Goal: Task Accomplishment & Management: Use online tool/utility

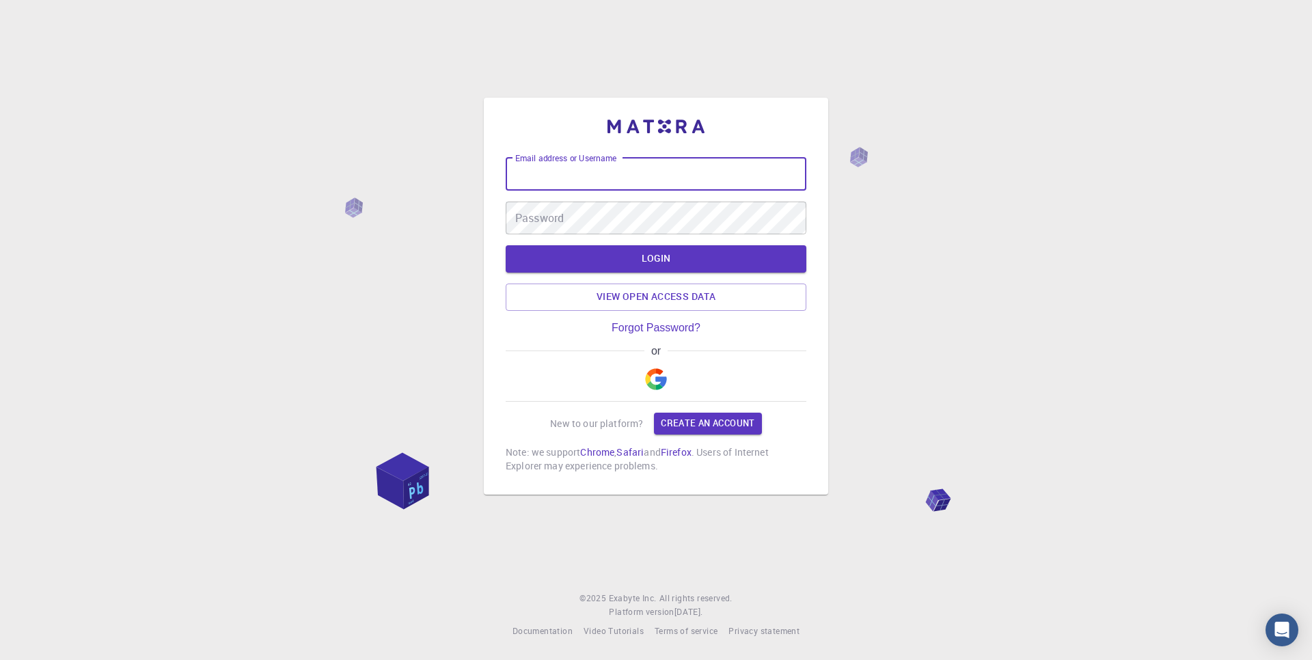
click at [535, 176] on input "Email address or Username" at bounding box center [656, 174] width 301 height 33
click at [526, 211] on div "Password Password" at bounding box center [656, 218] width 301 height 33
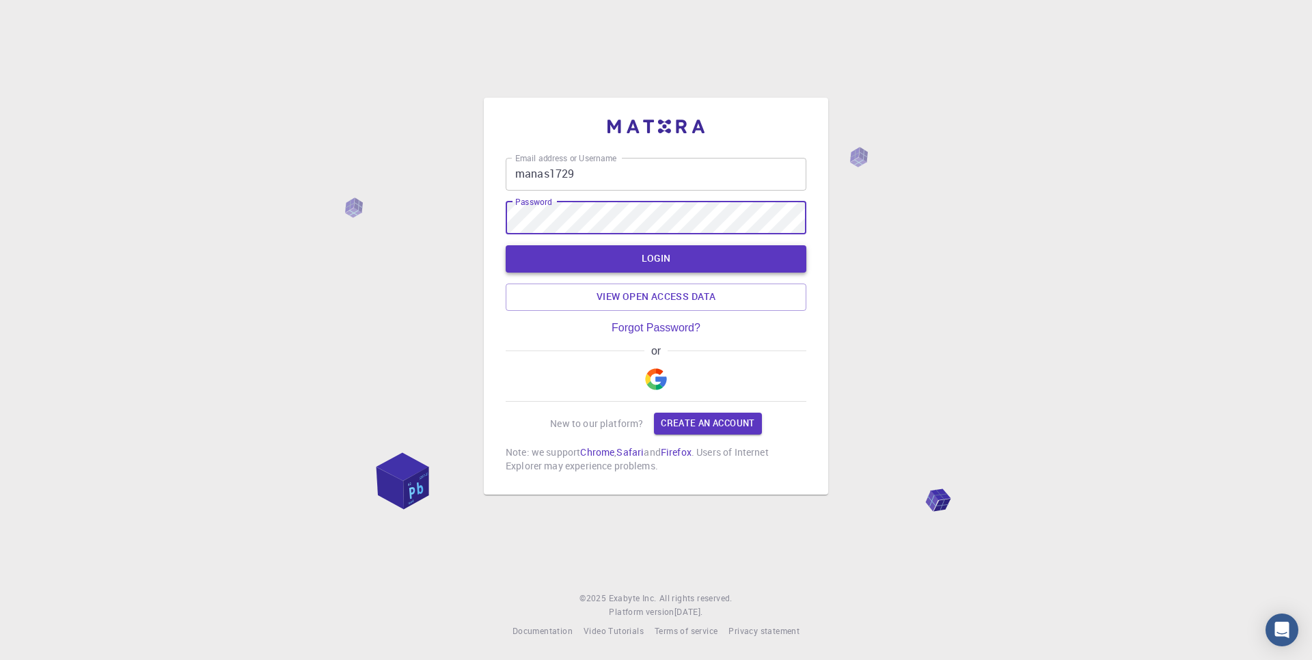
click at [577, 252] on button "LOGIN" at bounding box center [656, 258] width 301 height 27
click at [690, 254] on button "LOGIN" at bounding box center [656, 258] width 301 height 27
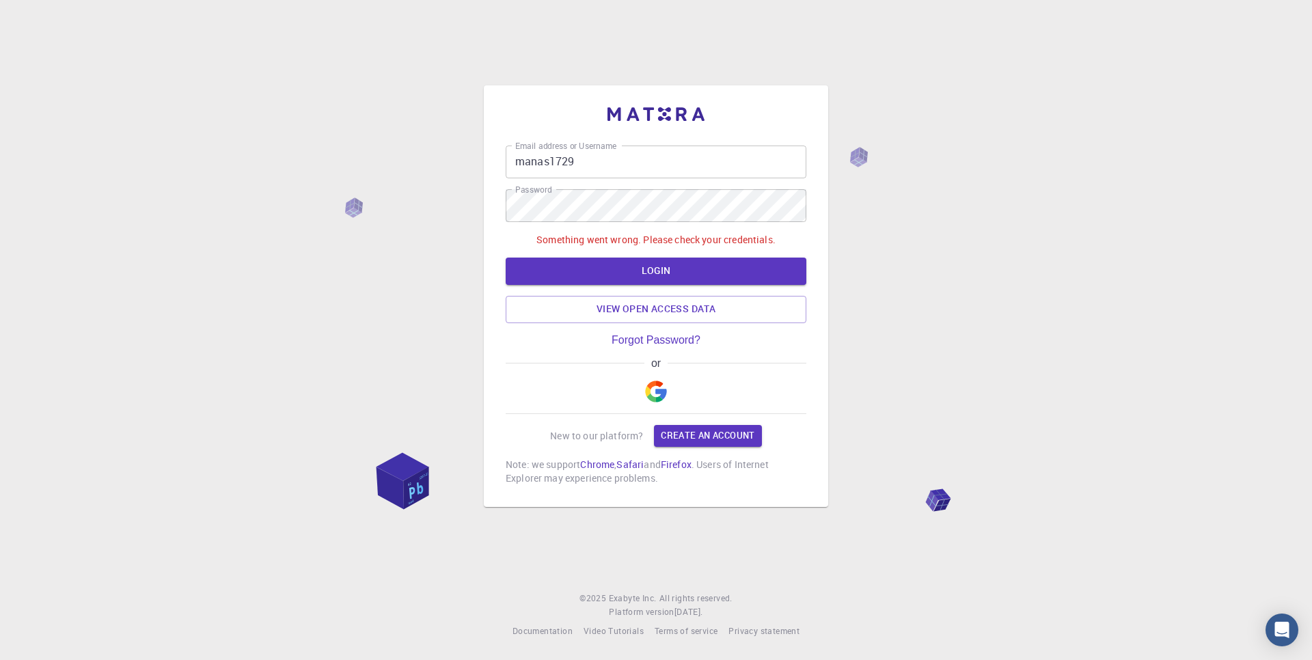
click at [549, 159] on input "manas1729" at bounding box center [656, 162] width 301 height 33
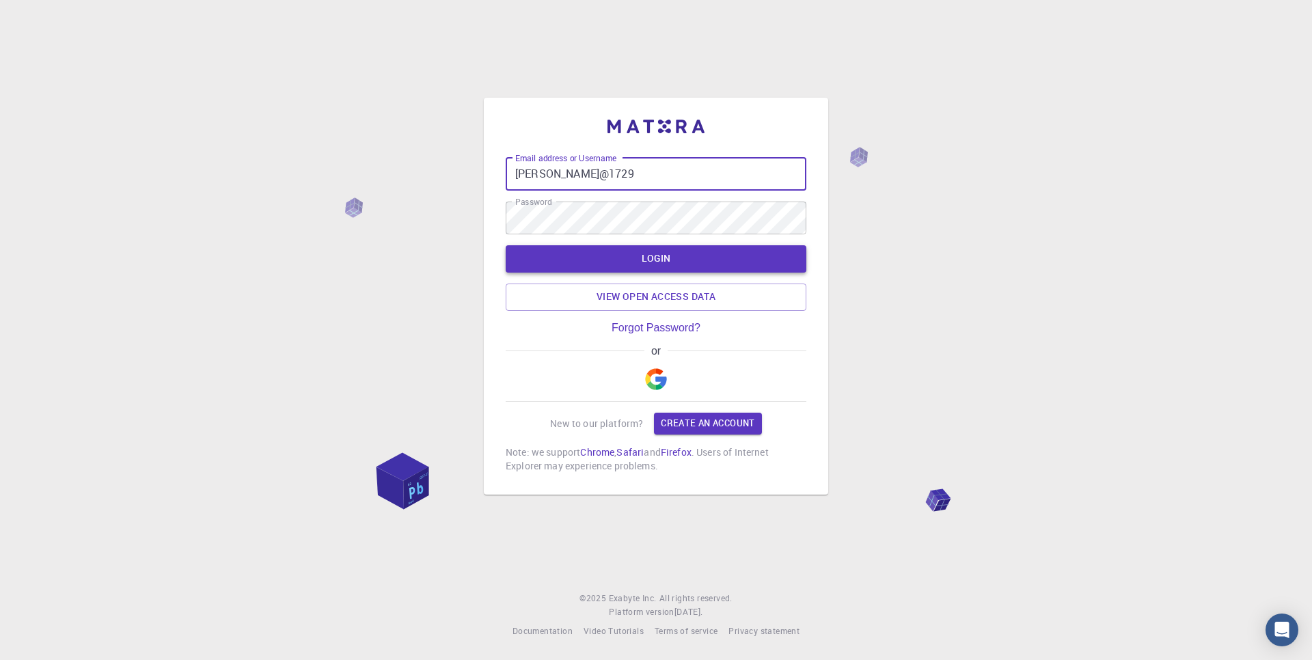
click at [636, 251] on button "LOGIN" at bounding box center [656, 258] width 301 height 27
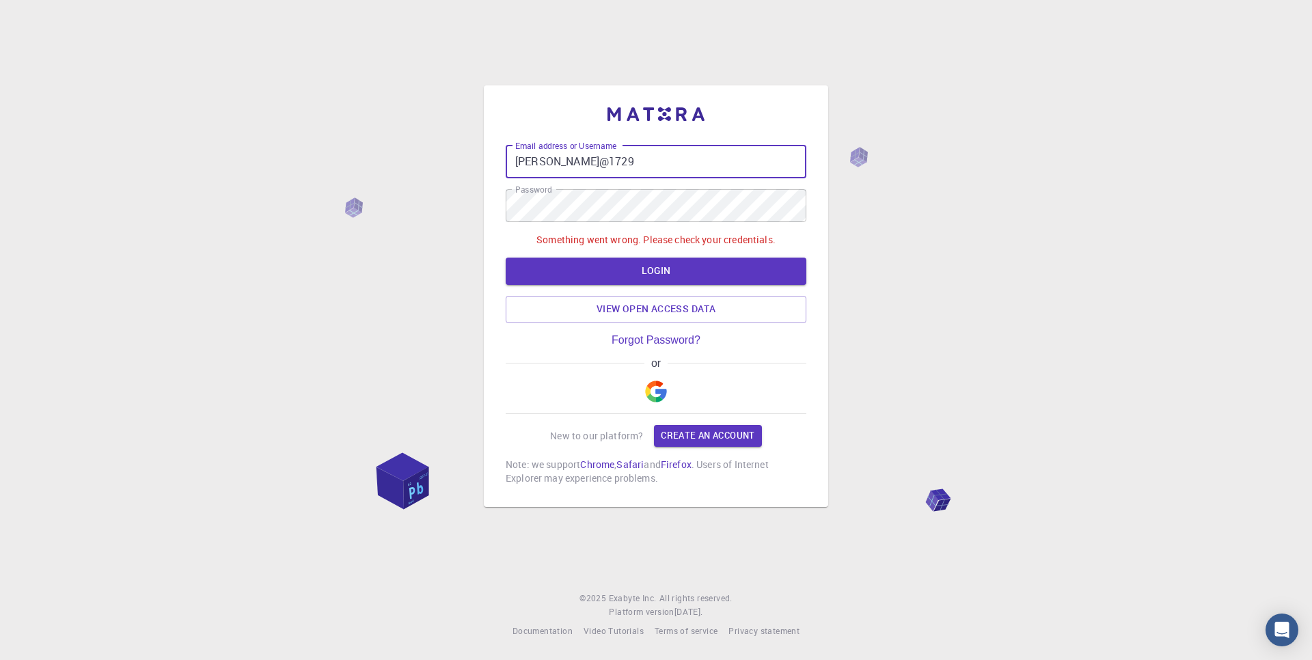
click at [588, 159] on input "[PERSON_NAME]@1729" at bounding box center [656, 162] width 301 height 33
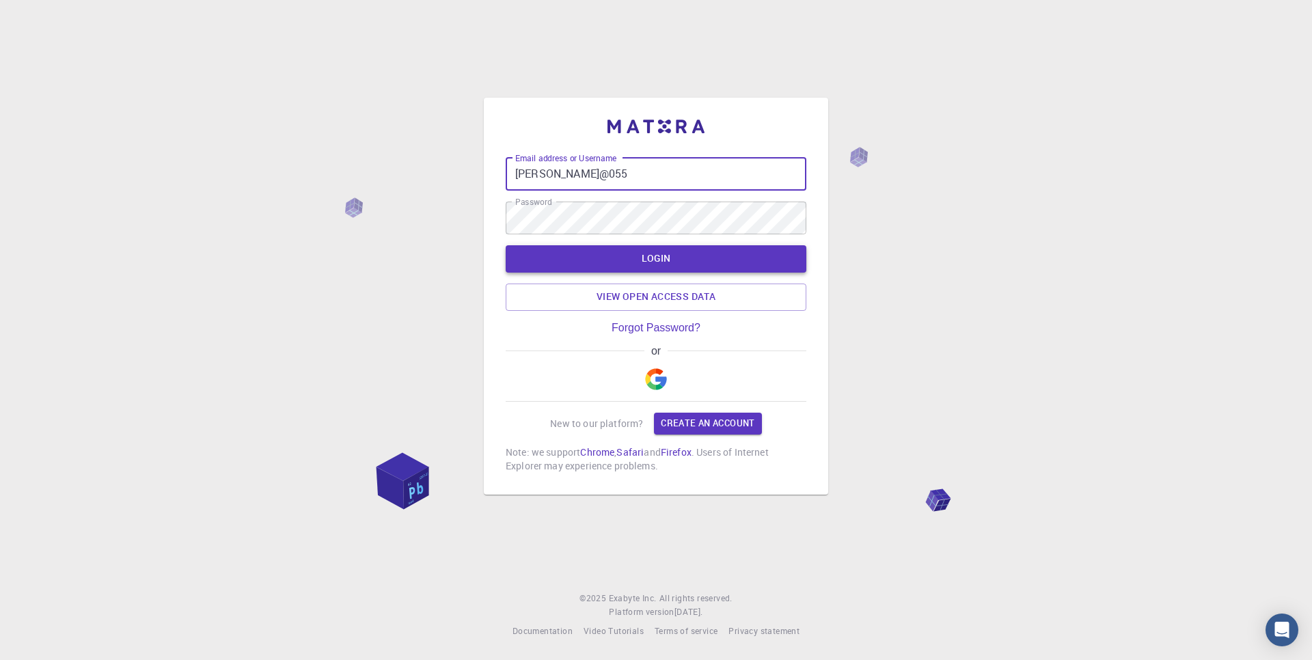
click at [703, 250] on button "LOGIN" at bounding box center [656, 258] width 301 height 27
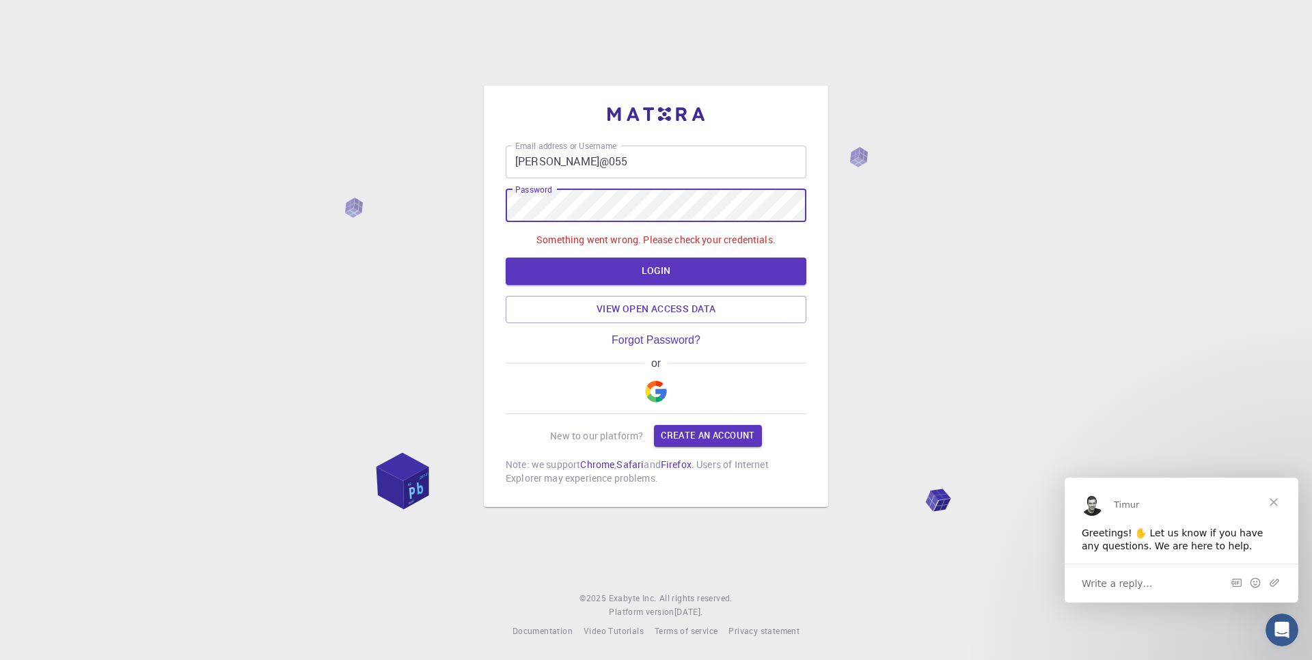
click at [587, 157] on input "[PERSON_NAME]@055" at bounding box center [656, 162] width 301 height 33
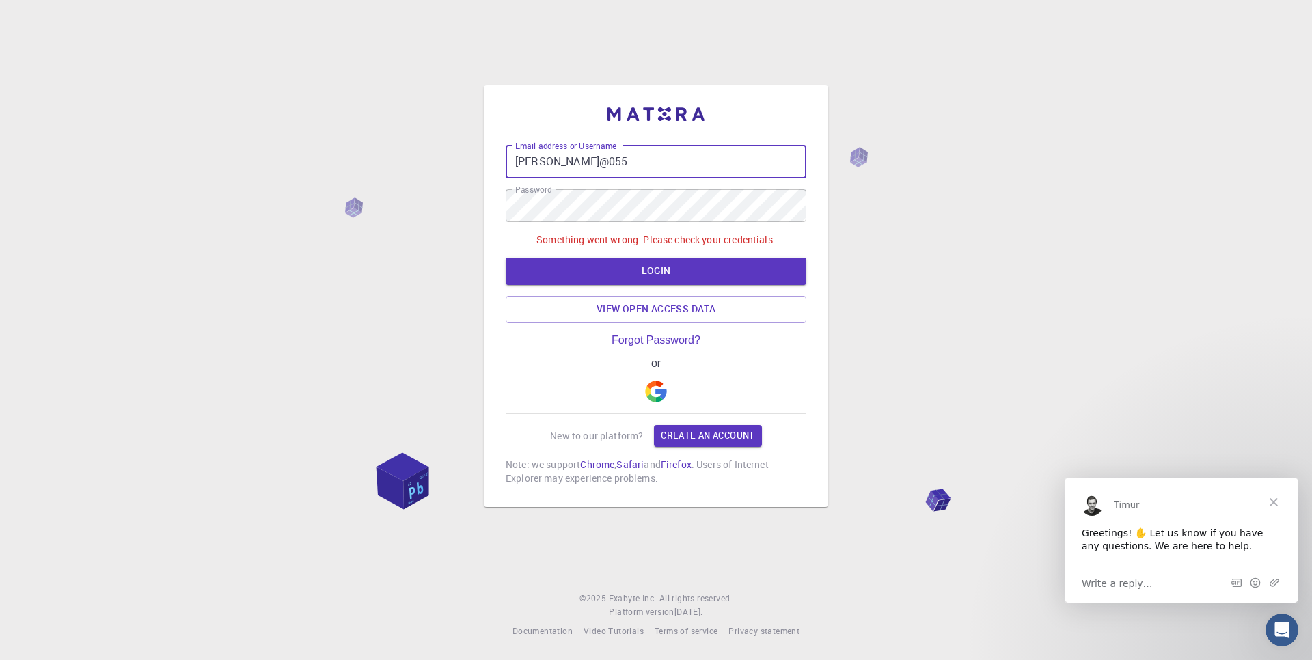
drag, startPoint x: 587, startPoint y: 157, endPoint x: 547, endPoint y: 157, distance: 40.3
click at [547, 157] on input "[PERSON_NAME]@055" at bounding box center [656, 162] width 301 height 33
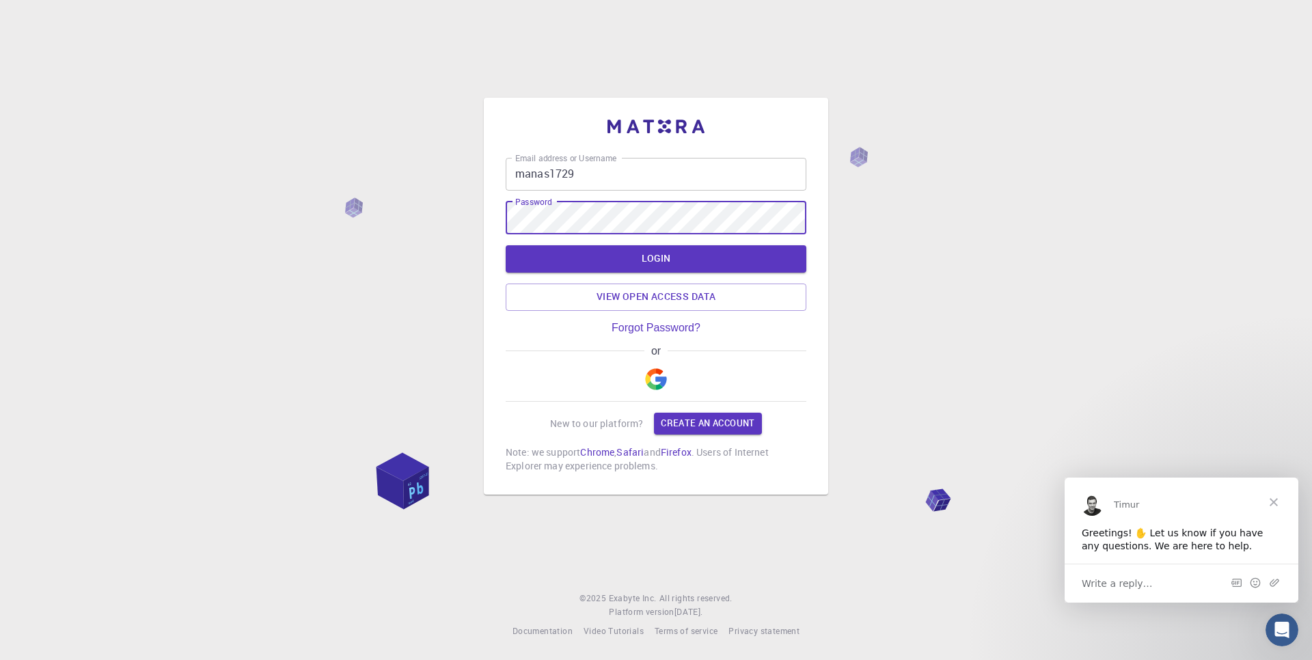
click at [582, 175] on input "manas1729" at bounding box center [656, 174] width 301 height 33
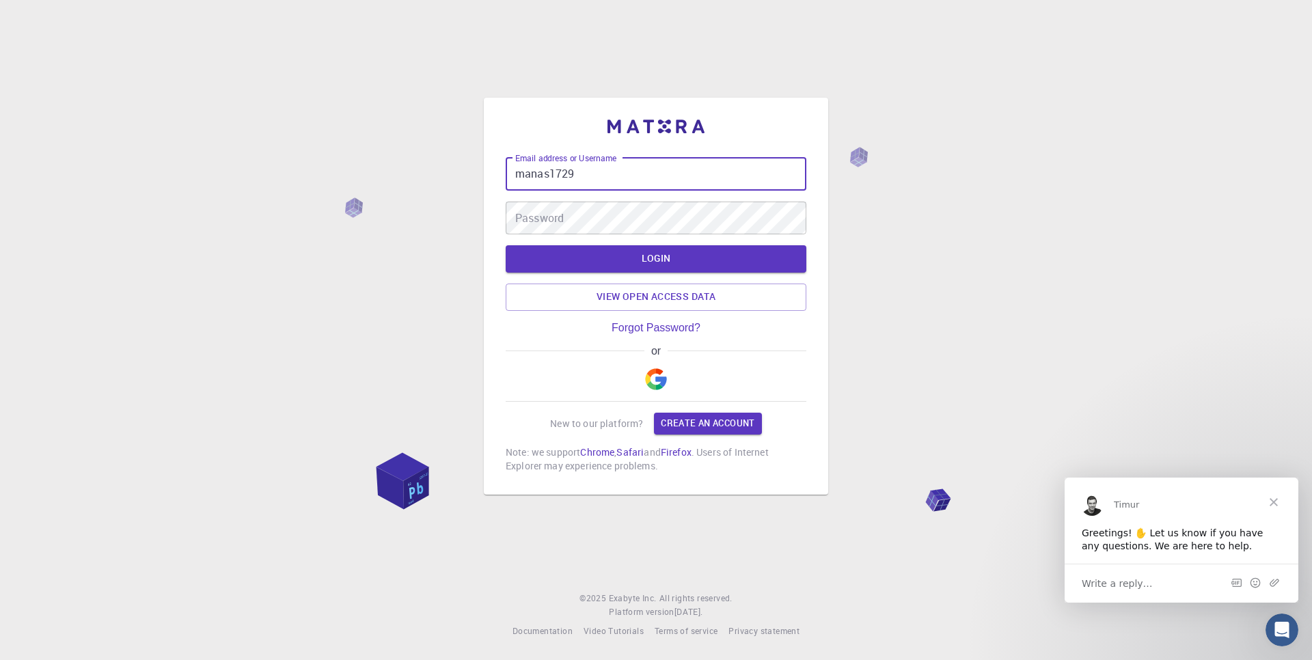
click at [552, 226] on div "Password Password" at bounding box center [656, 218] width 301 height 33
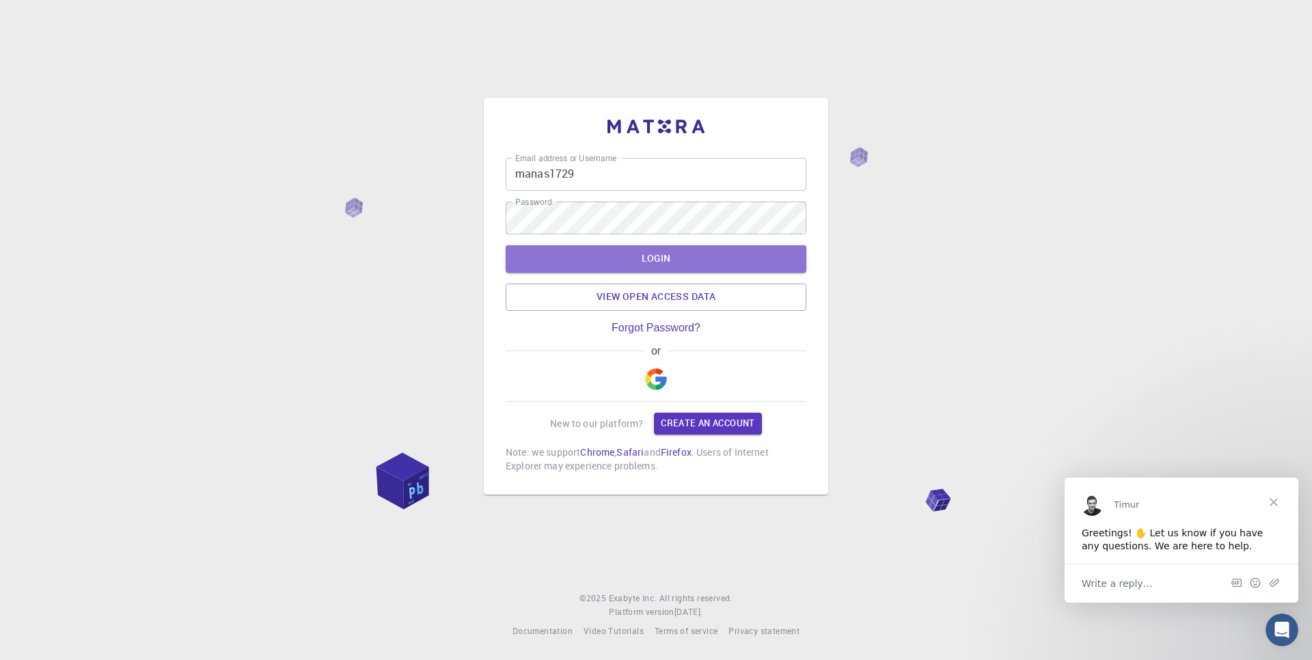
click at [626, 259] on button "LOGIN" at bounding box center [656, 258] width 301 height 27
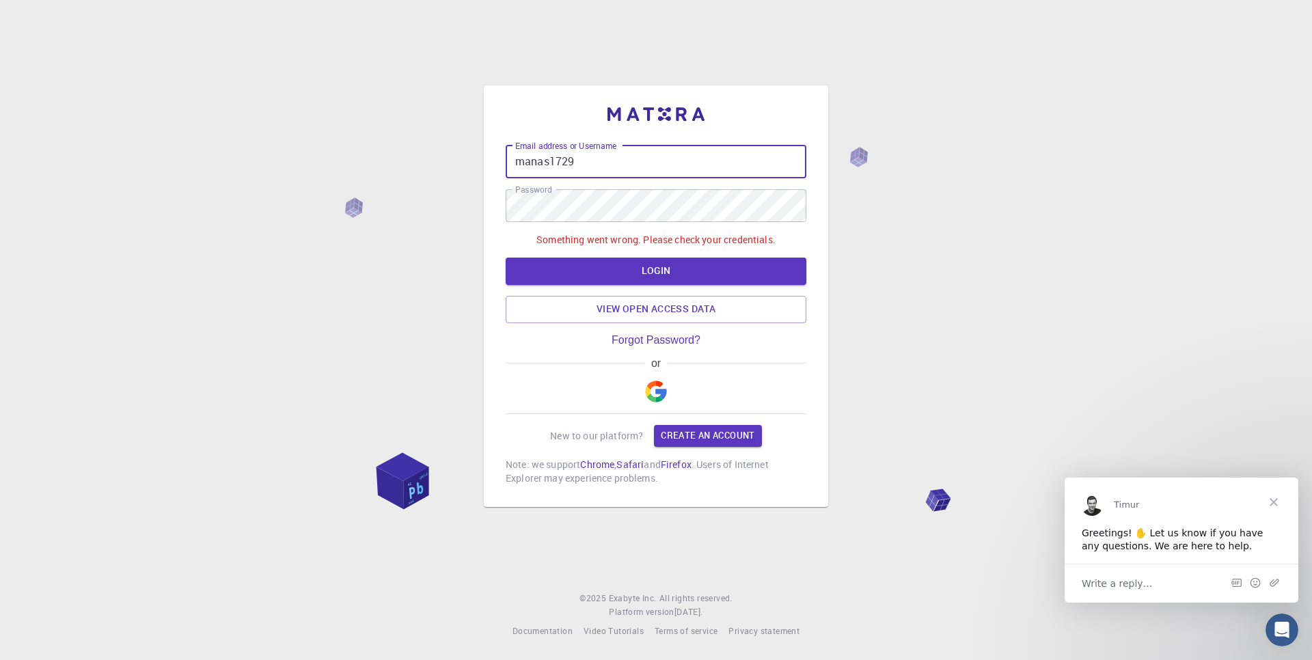
click at [597, 163] on input "manas1729" at bounding box center [656, 162] width 301 height 33
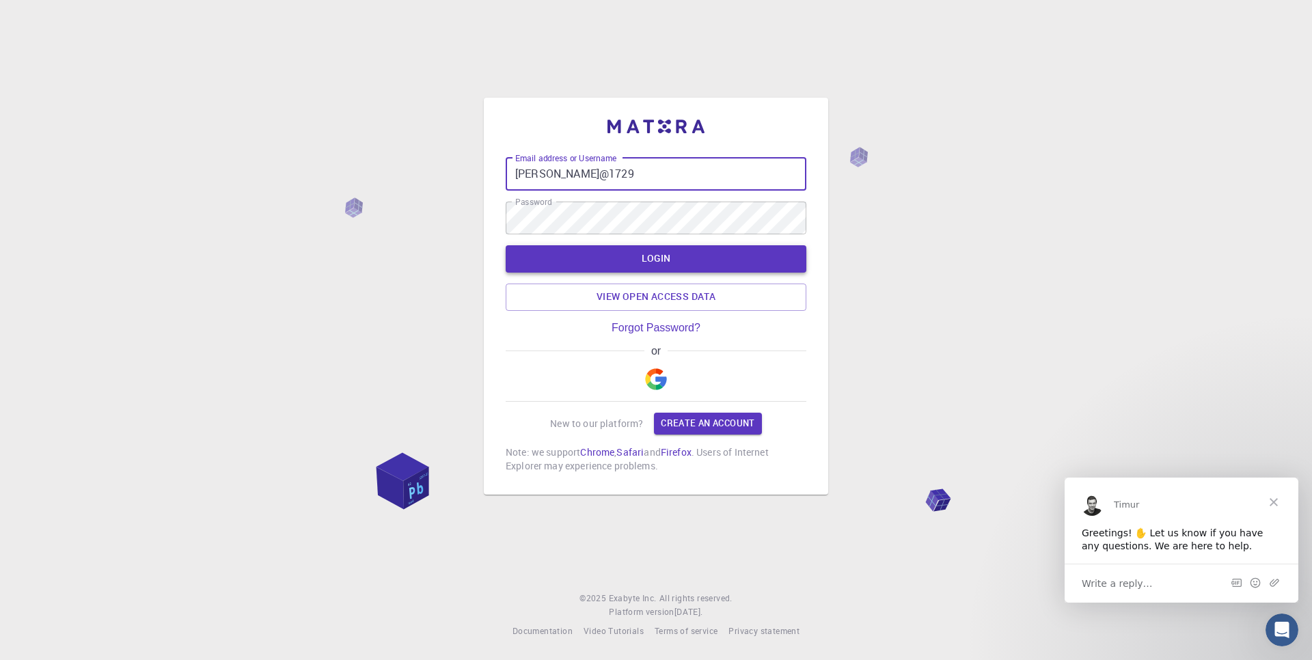
type input "[PERSON_NAME]@1729"
click at [659, 268] on button "LOGIN" at bounding box center [656, 258] width 301 height 27
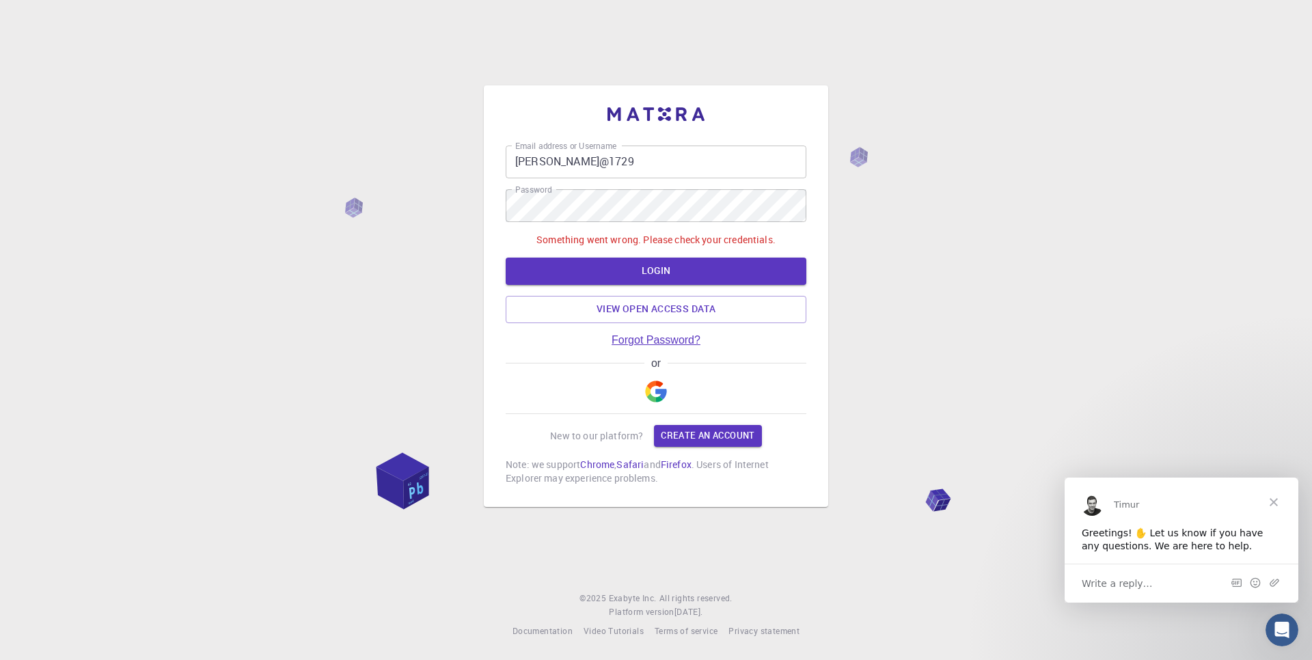
click at [649, 339] on link "Forgot Password?" at bounding box center [656, 340] width 89 height 12
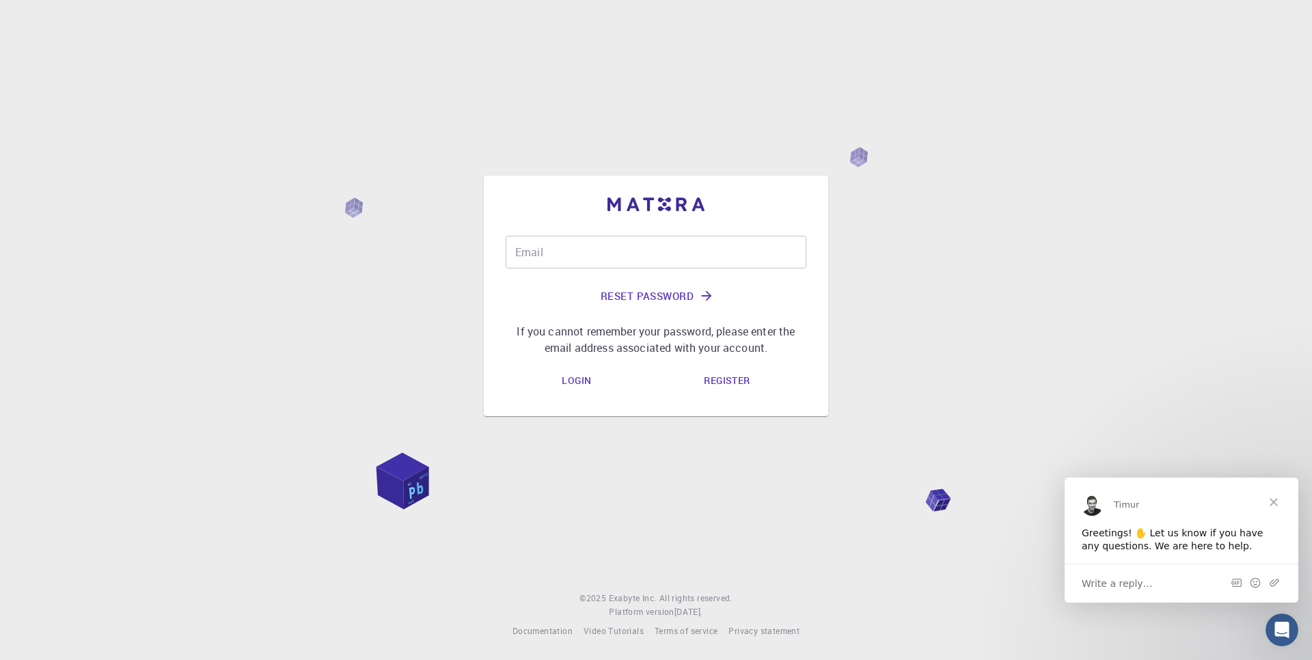
click at [556, 258] on input "Email" at bounding box center [656, 252] width 301 height 33
type input "[EMAIL_ADDRESS][DOMAIN_NAME]"
click at [660, 293] on button "Reset Password" at bounding box center [656, 296] width 301 height 33
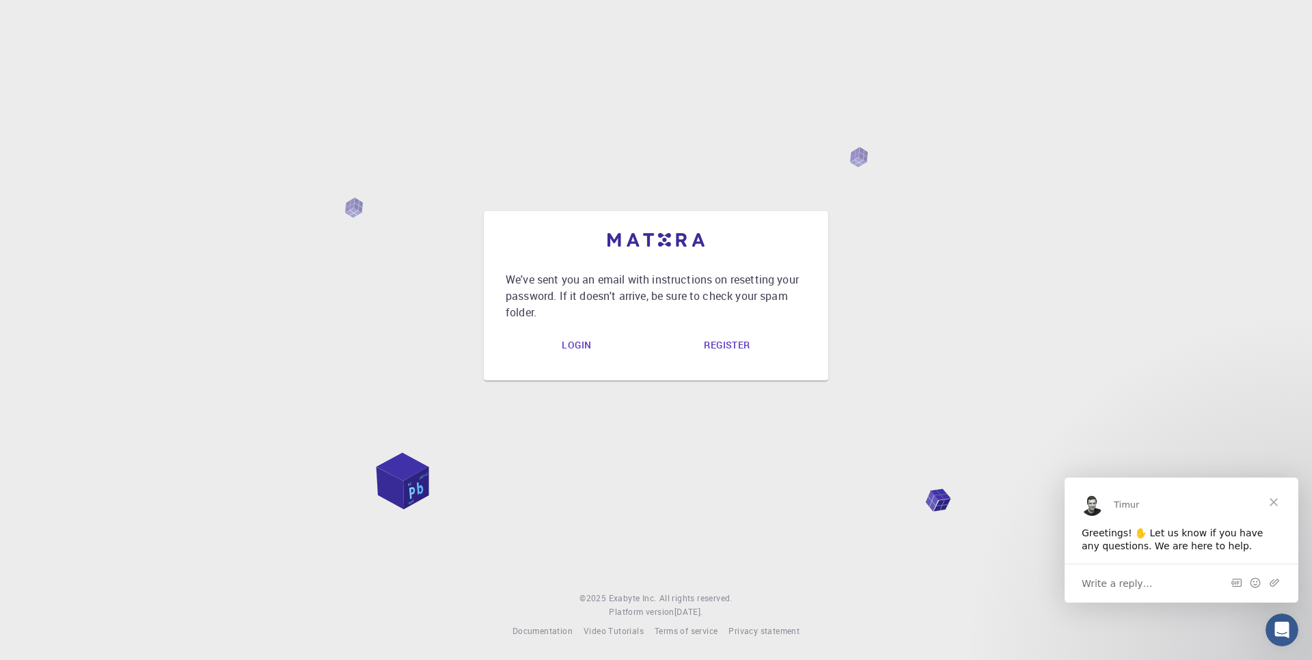
click at [580, 339] on link "Login" at bounding box center [576, 344] width 51 height 27
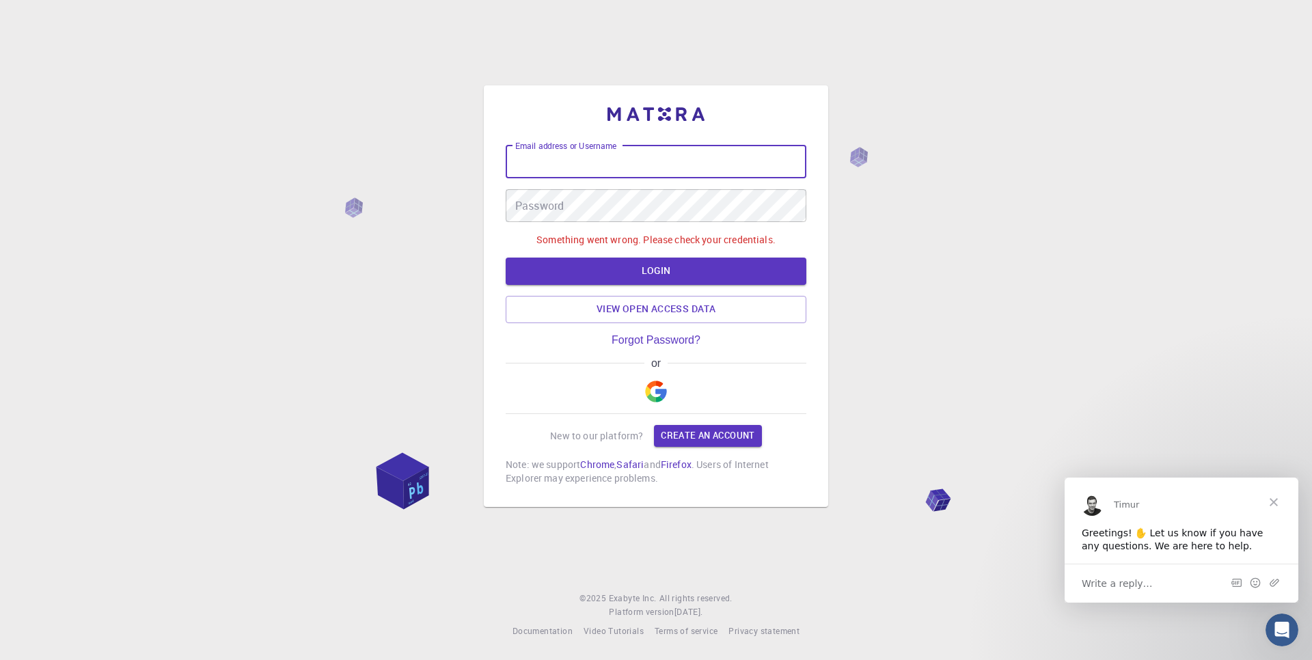
click at [567, 167] on div "Email address or Username Email address or Username" at bounding box center [656, 162] width 301 height 33
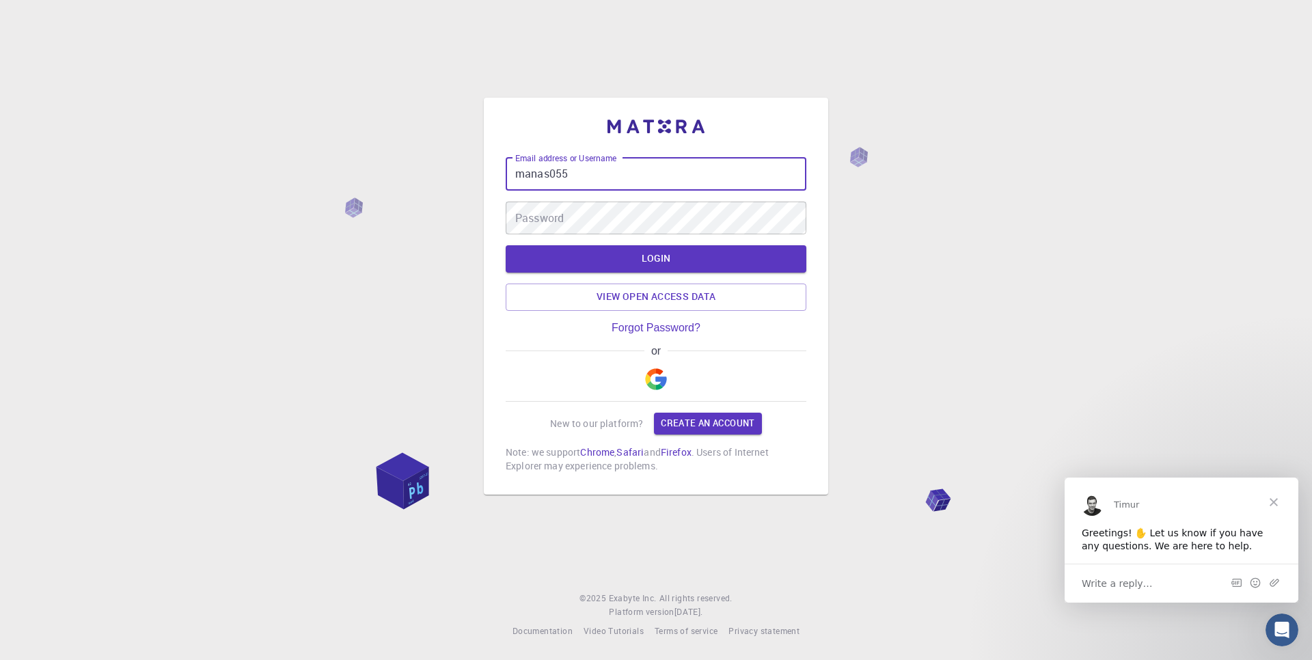
type input "manas055"
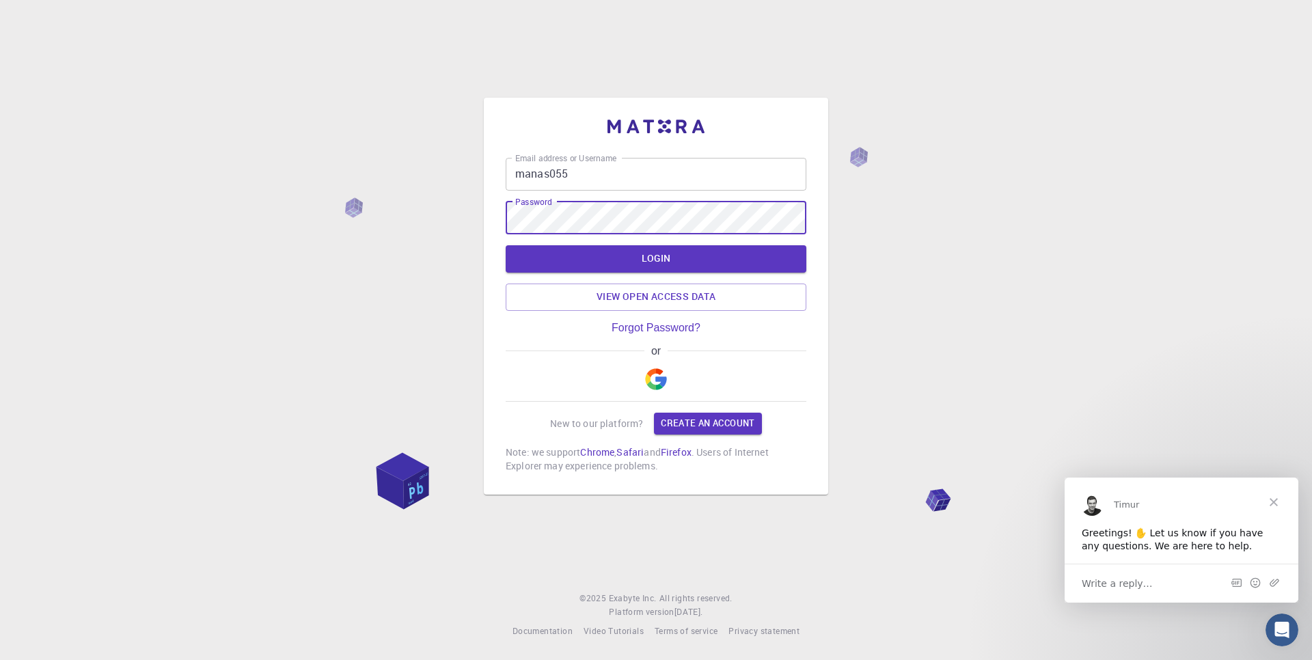
click at [693, 249] on button "LOGIN" at bounding box center [656, 258] width 301 height 27
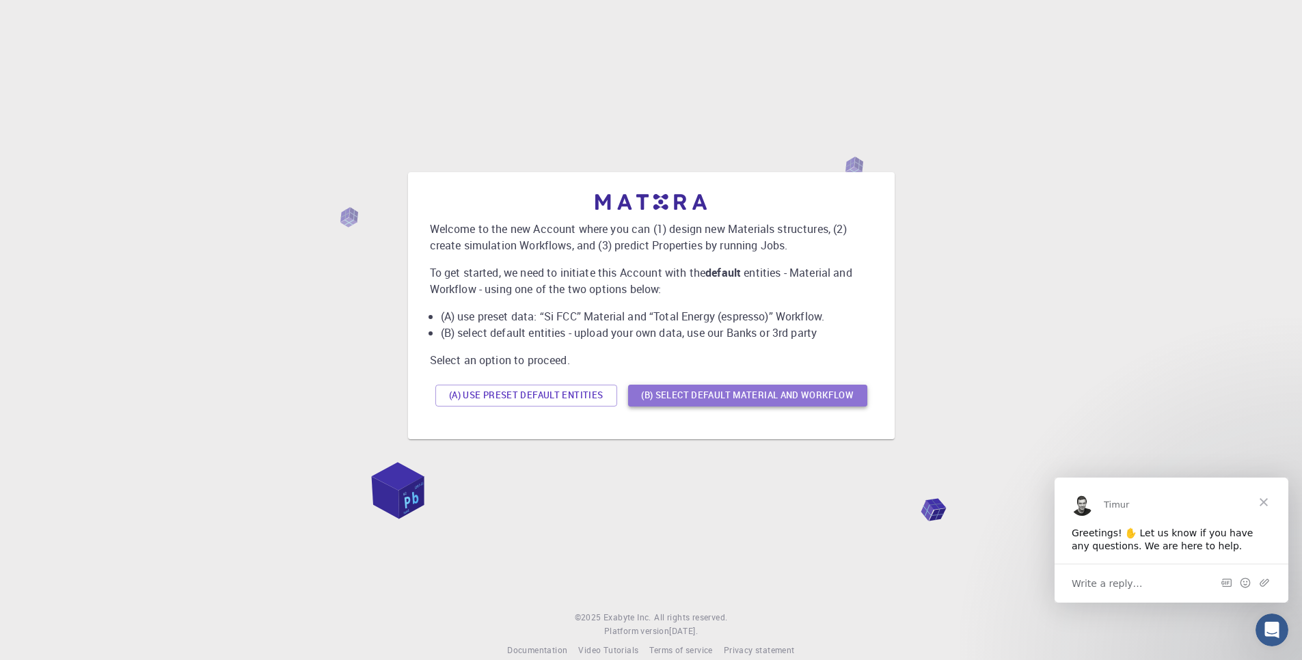
click at [777, 397] on button "(B) Select default material and workflow" at bounding box center [747, 396] width 239 height 22
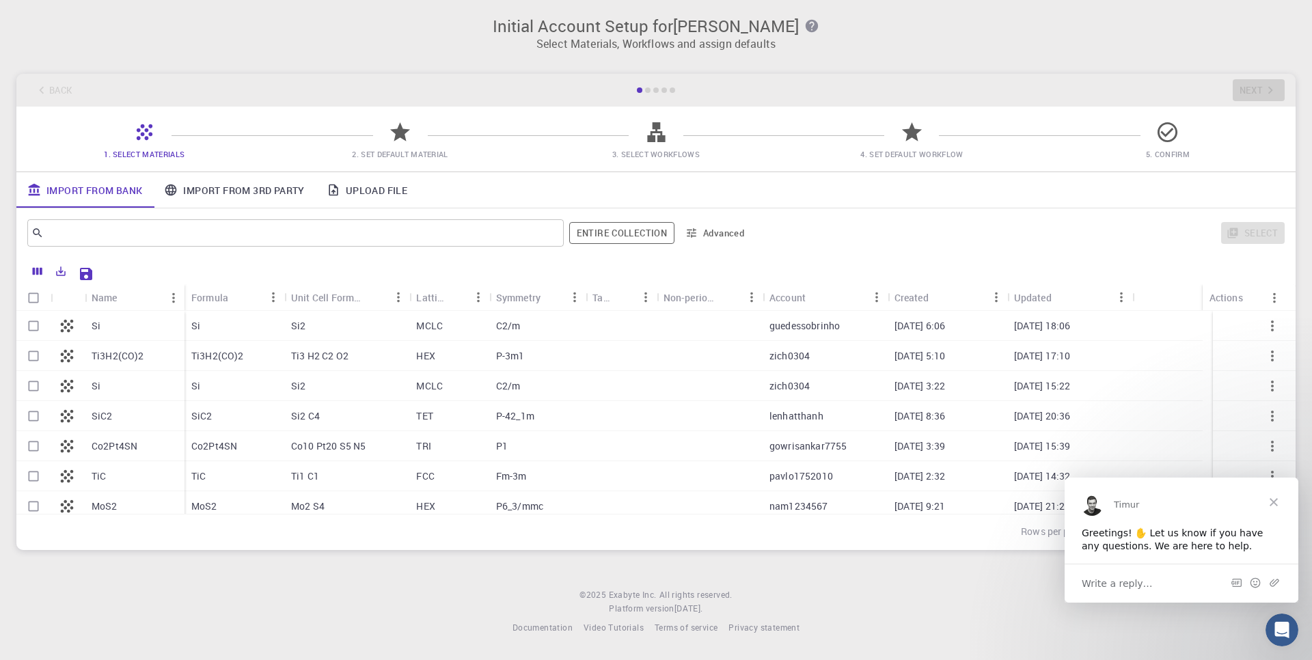
click at [1271, 500] on span "Close" at bounding box center [1273, 501] width 49 height 49
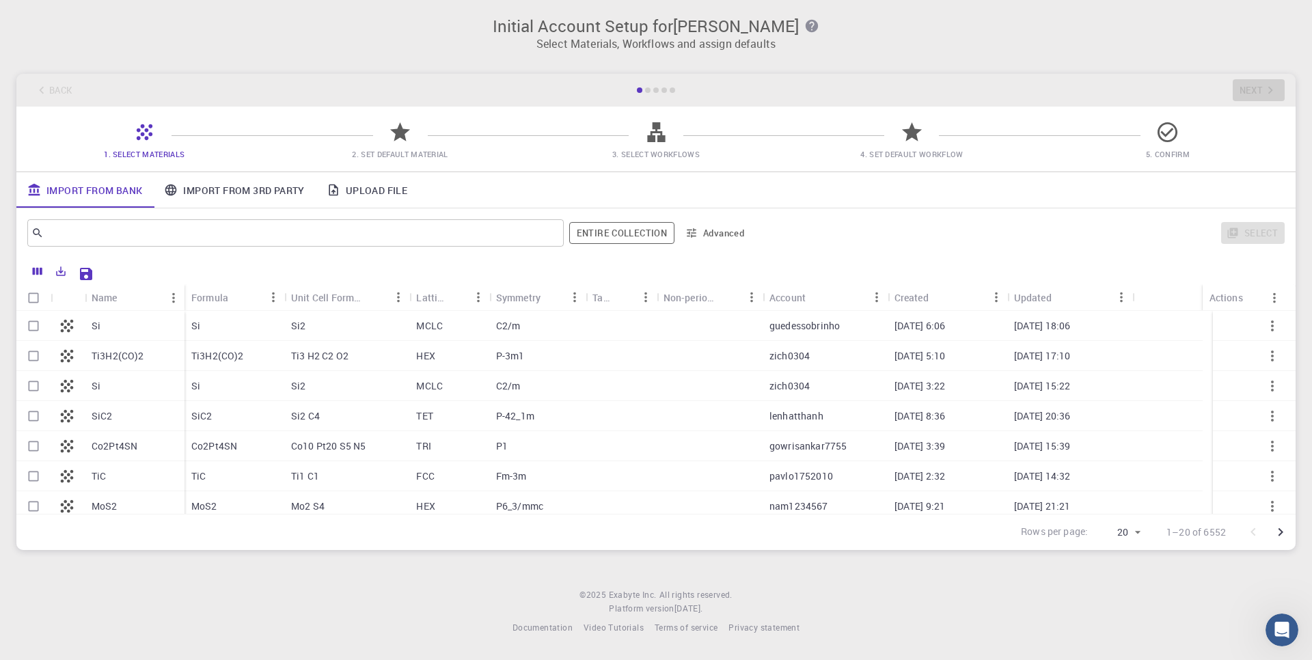
click at [430, 329] on p "MCLC" at bounding box center [429, 326] width 27 height 14
checkbox input "true"
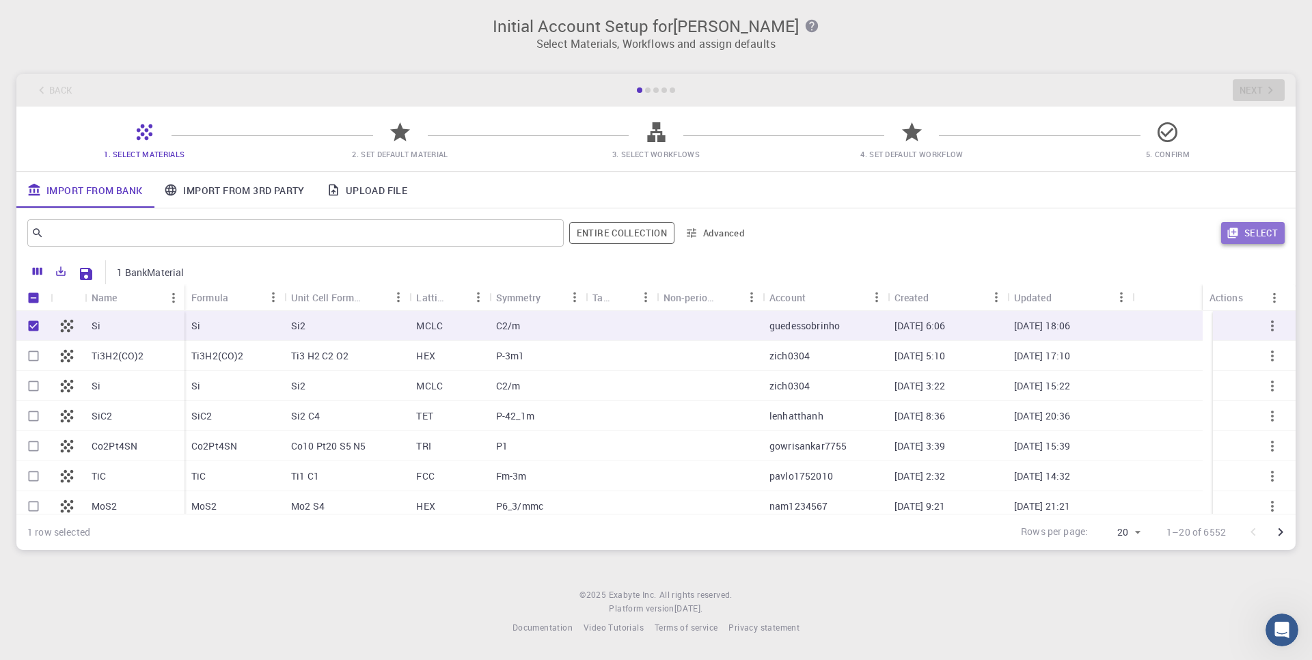
click at [1267, 238] on button "Select" at bounding box center [1253, 233] width 64 height 22
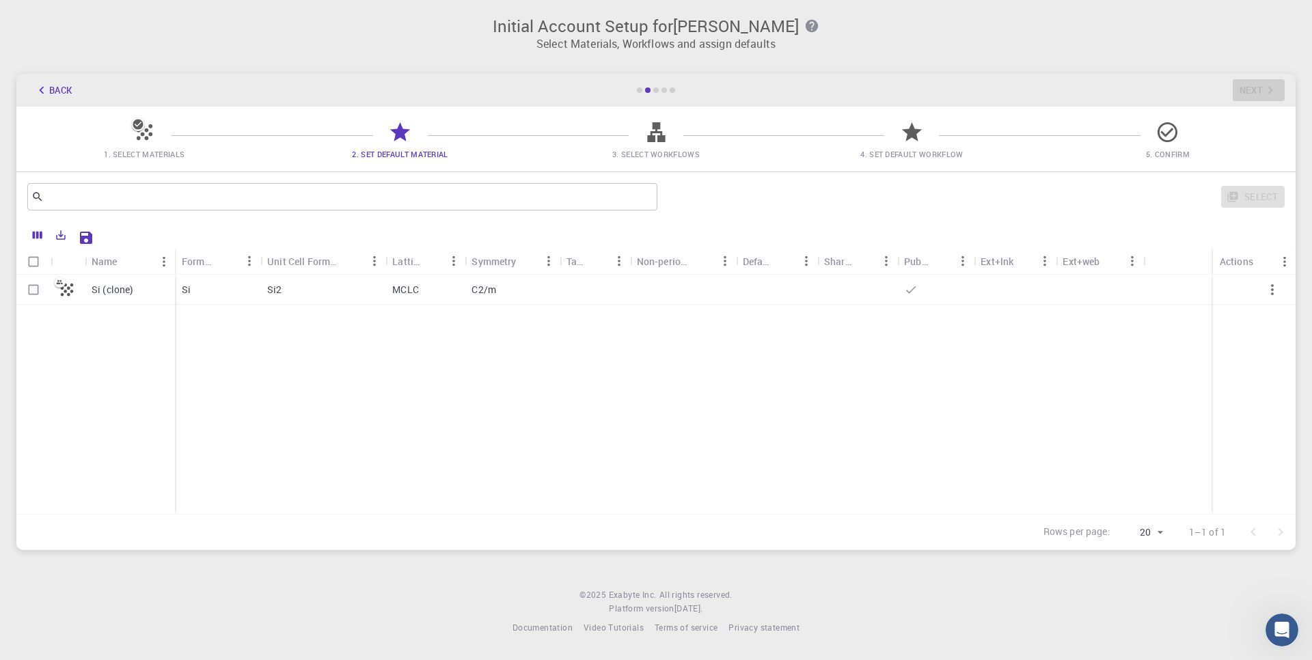
click at [96, 293] on p "Si (clone)" at bounding box center [113, 290] width 42 height 14
checkbox input "true"
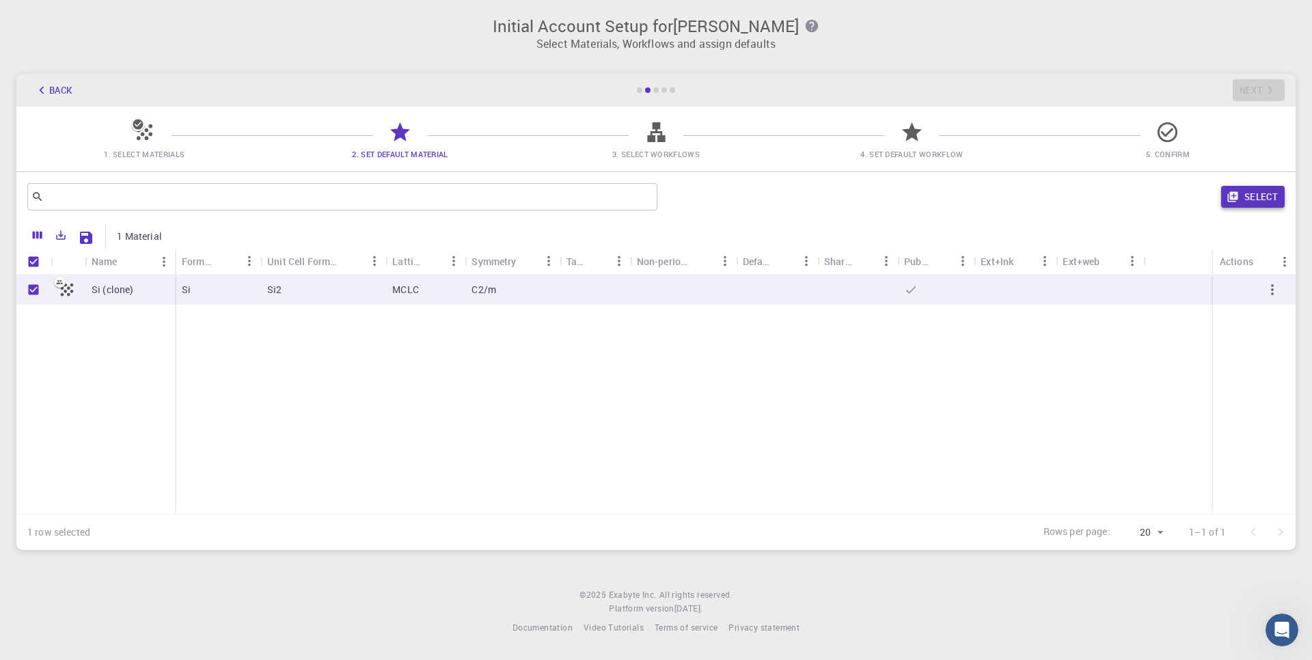
click at [1273, 194] on button "Select" at bounding box center [1253, 197] width 64 height 22
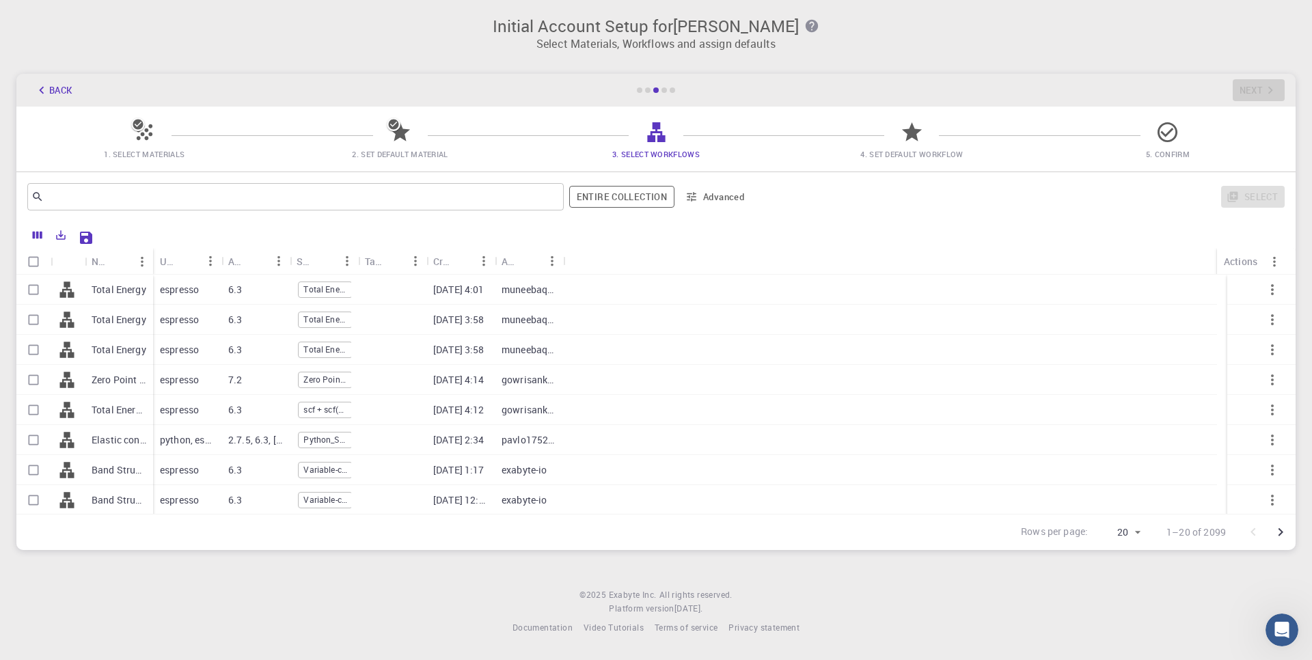
click at [485, 290] on p "[DATE] 4:01" at bounding box center [458, 290] width 51 height 14
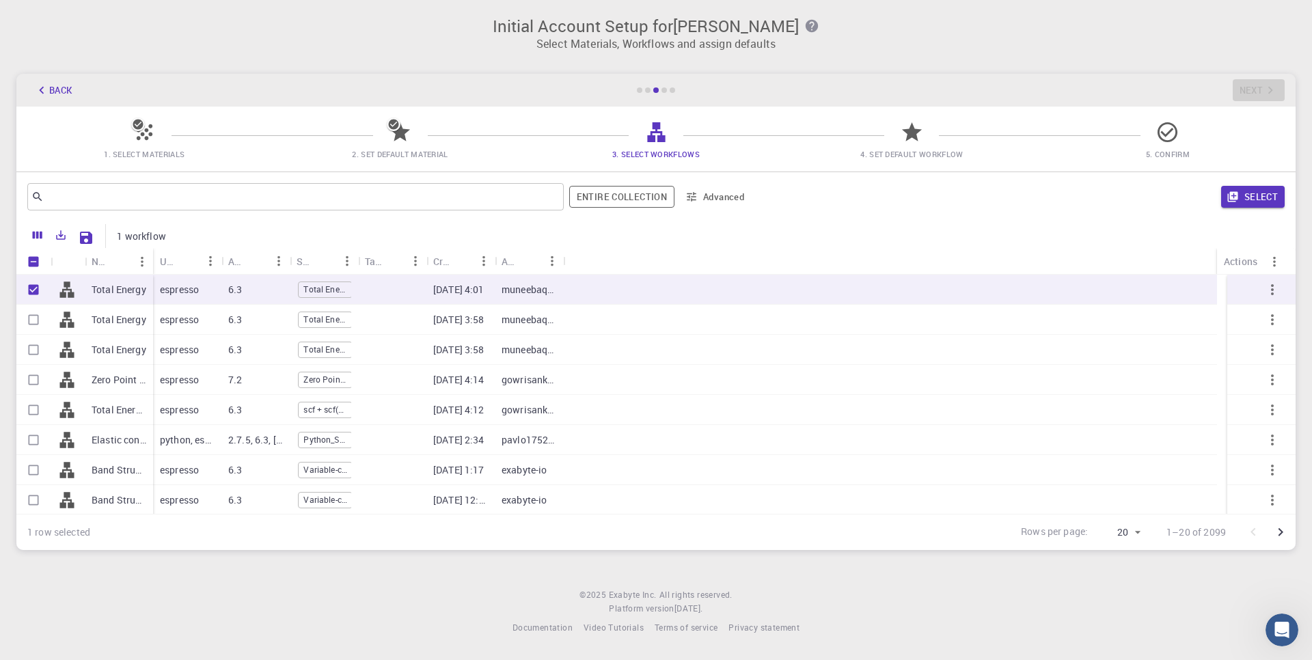
checkbox input "true"
click at [1264, 195] on button "Select" at bounding box center [1253, 197] width 64 height 22
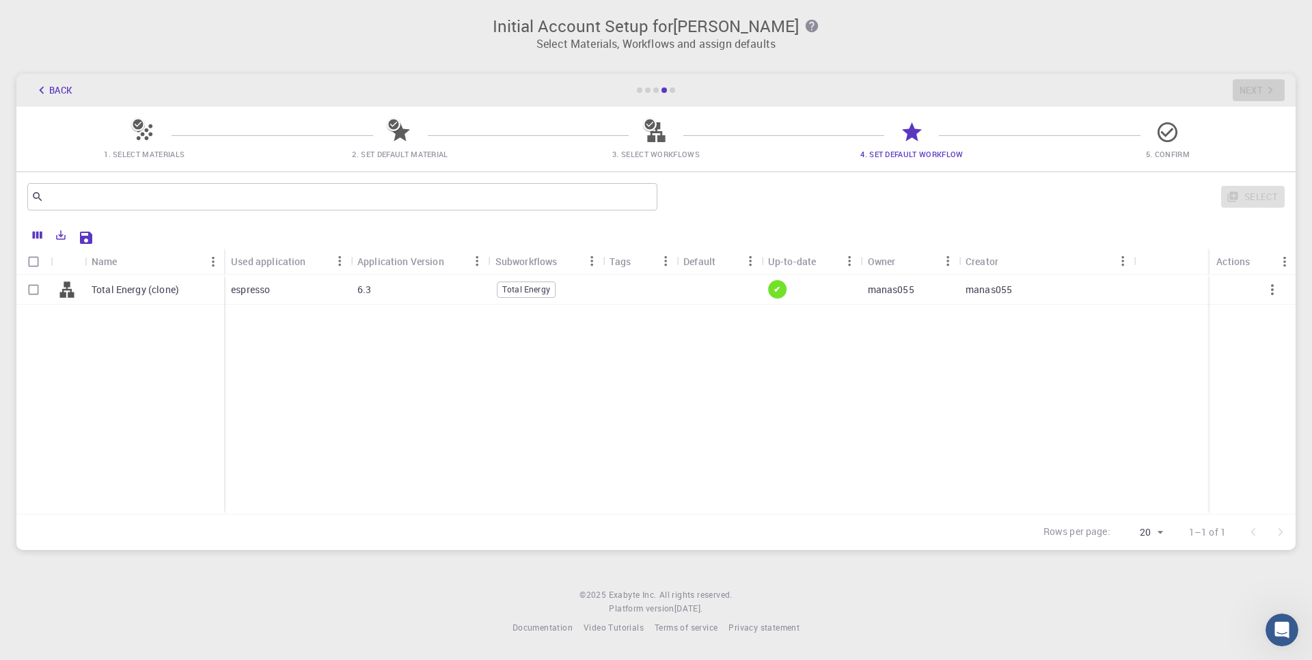
click at [515, 287] on span "Total Energy" at bounding box center [526, 290] width 57 height 12
checkbox input "true"
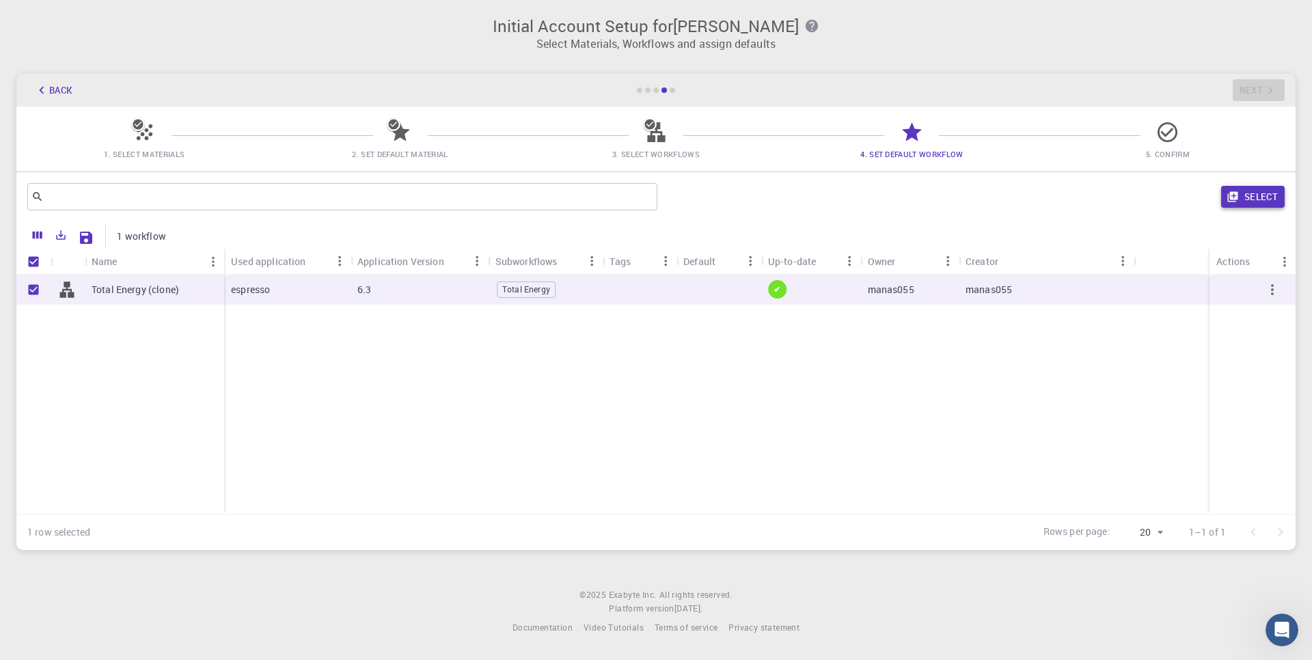
click at [1241, 206] on button "Select" at bounding box center [1253, 197] width 64 height 22
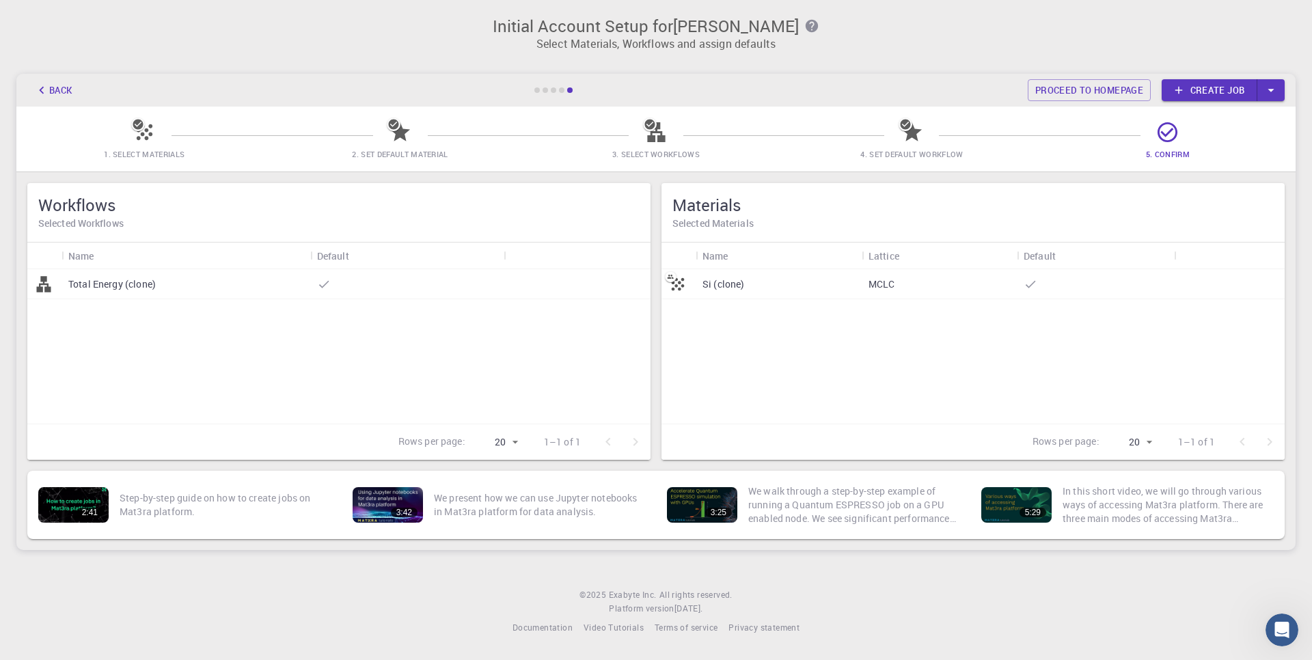
click at [44, 87] on icon "button" at bounding box center [41, 90] width 15 height 15
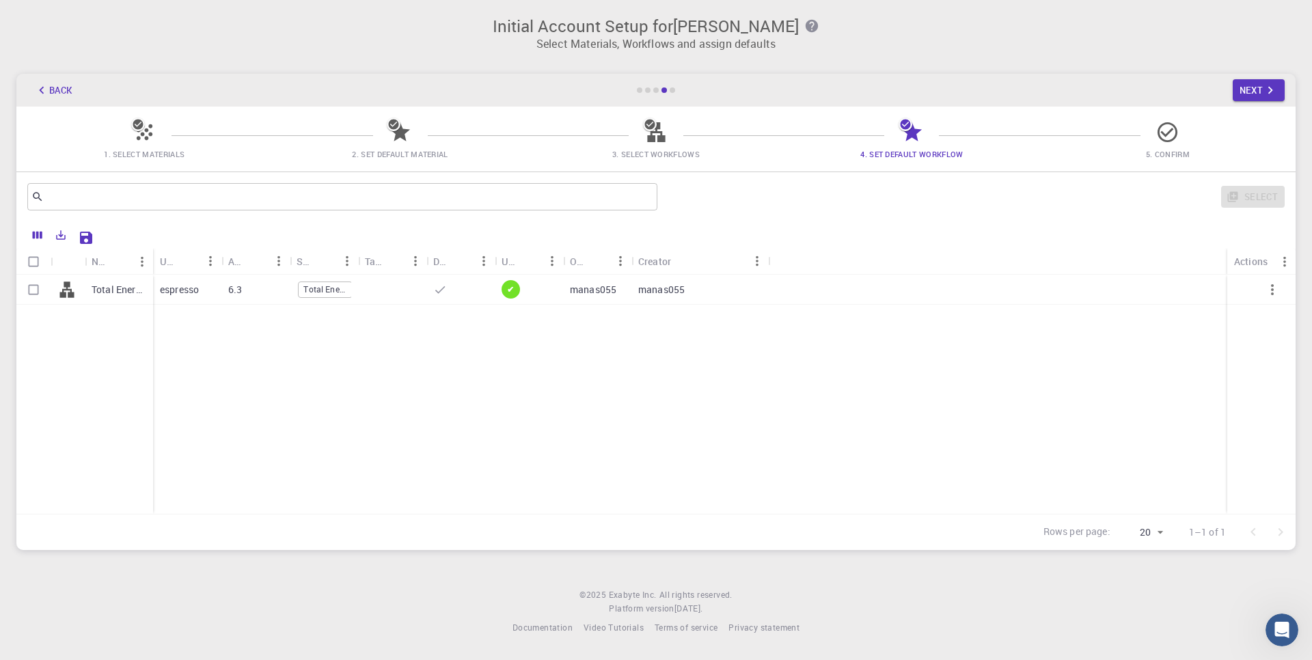
click at [44, 87] on icon "button" at bounding box center [41, 90] width 15 height 15
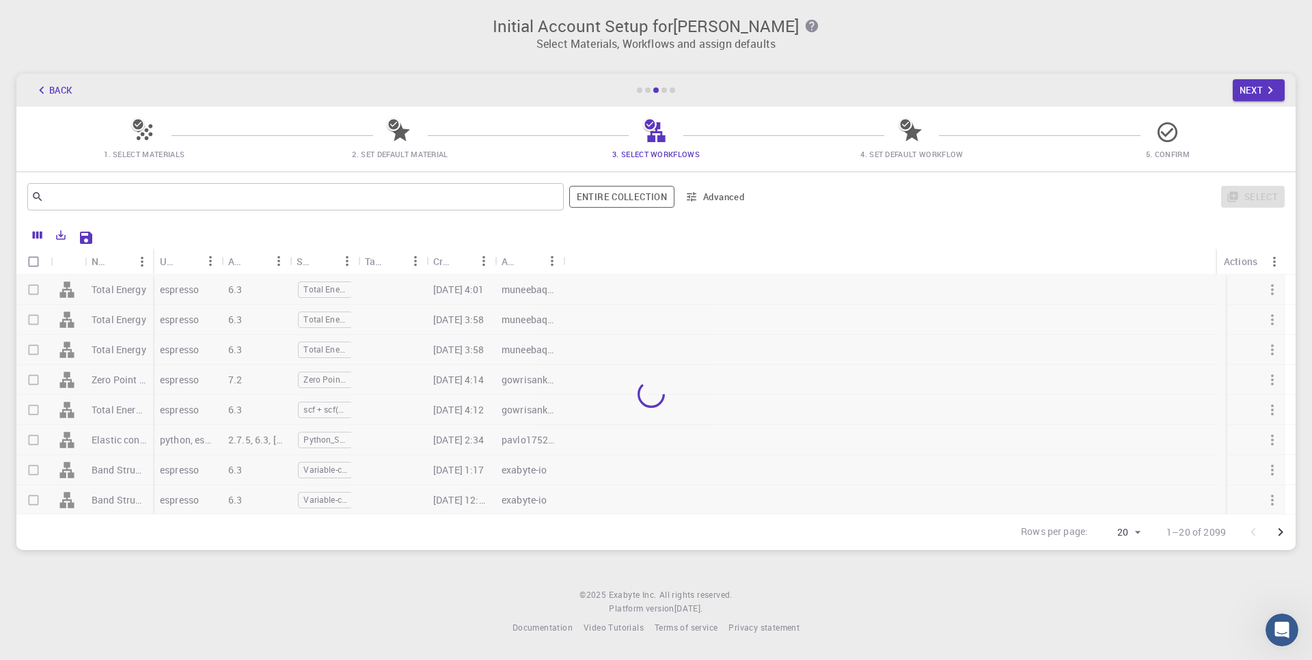
click at [44, 87] on icon "button" at bounding box center [41, 90] width 15 height 15
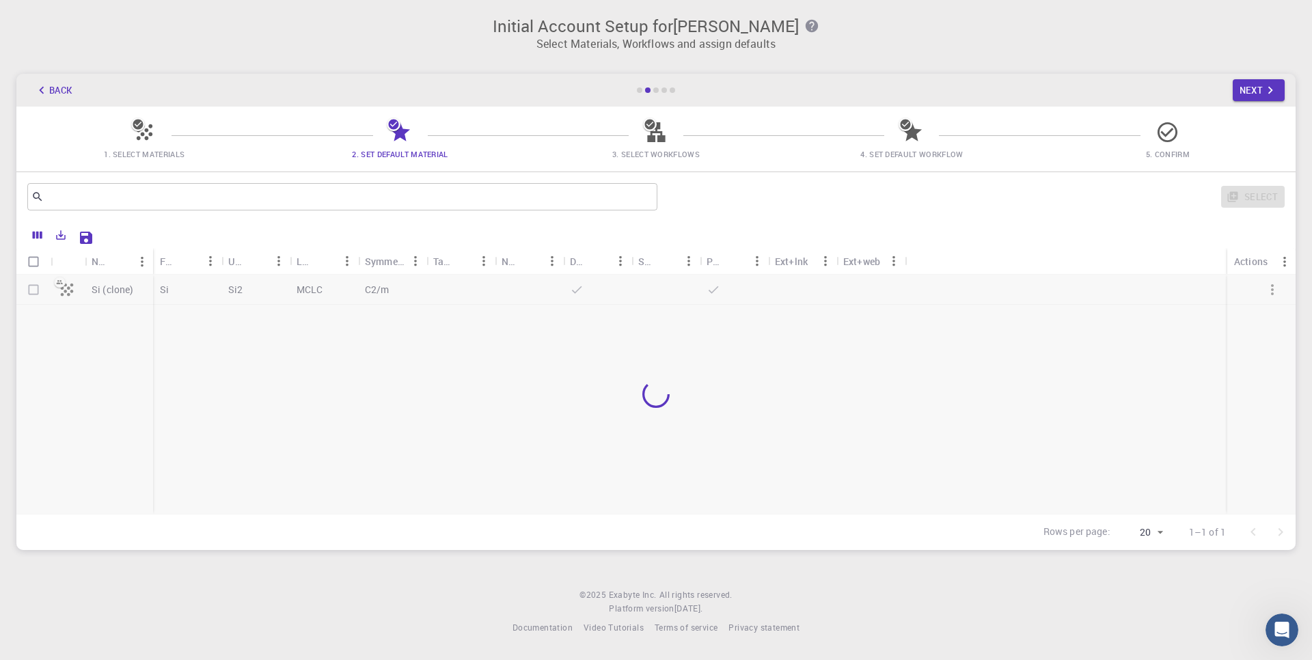
click at [44, 87] on icon "button" at bounding box center [41, 90] width 15 height 15
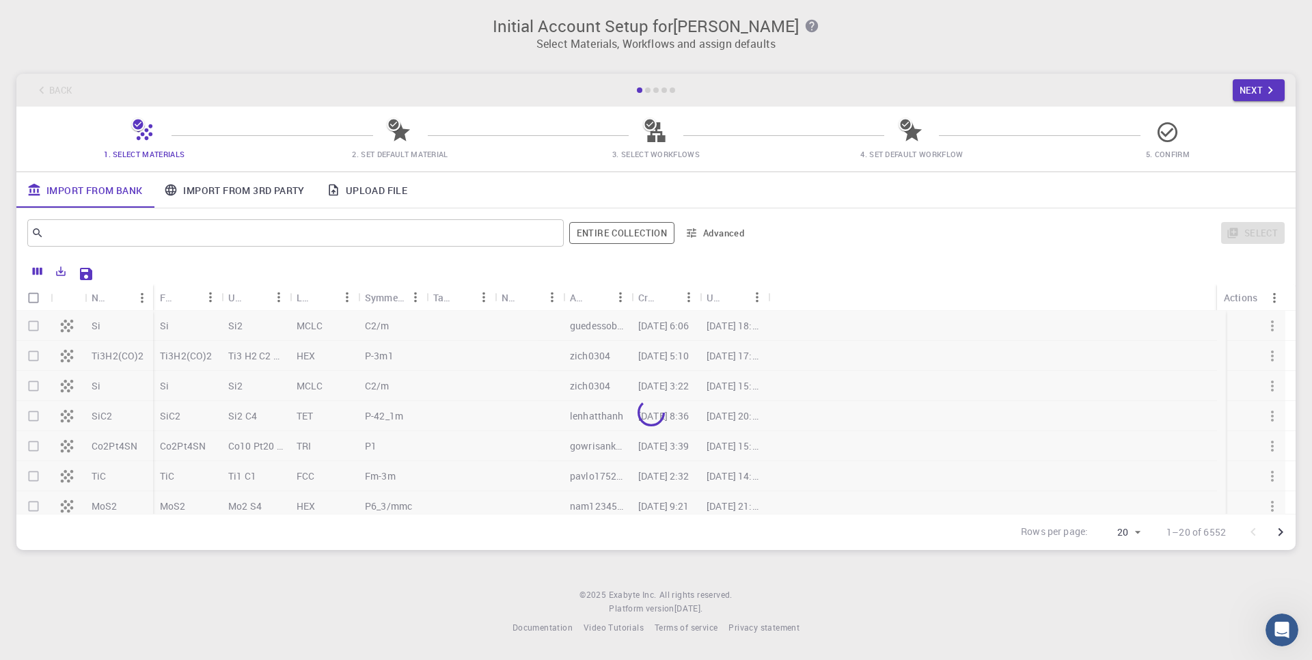
click at [44, 87] on div "Back Next" at bounding box center [655, 90] width 1279 height 33
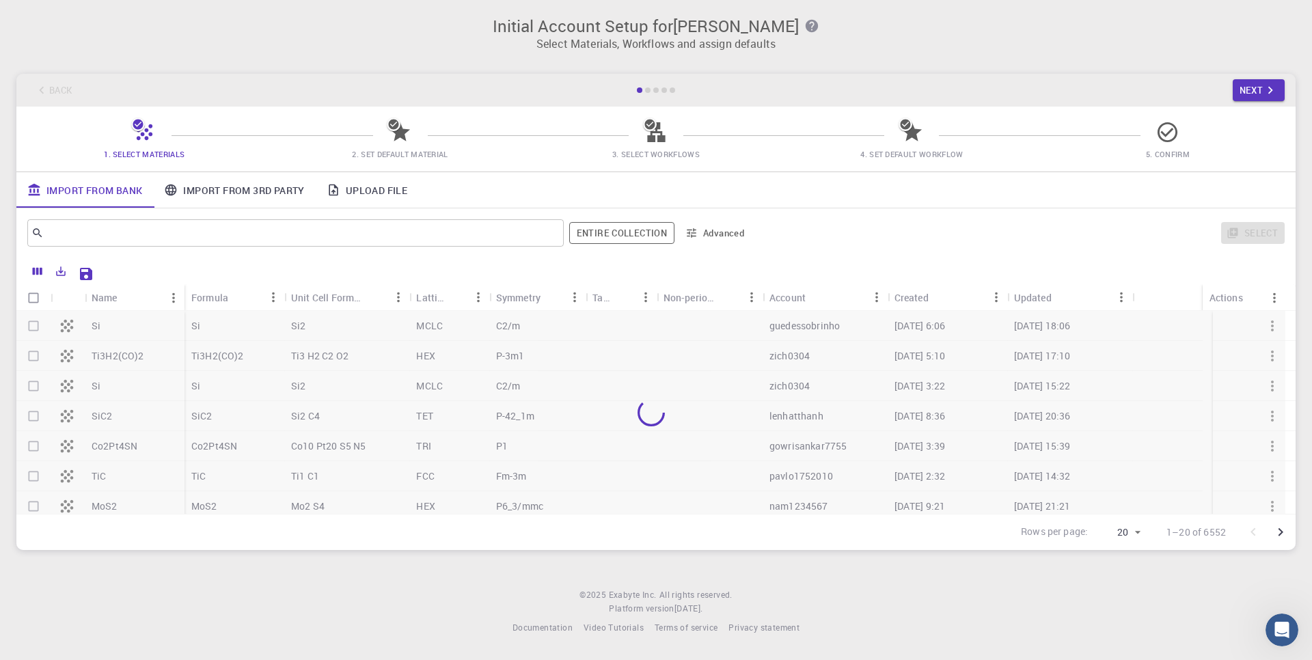
click at [44, 87] on div "Back Next" at bounding box center [655, 90] width 1279 height 33
click at [226, 187] on link "Import From 3rd Party" at bounding box center [234, 190] width 162 height 36
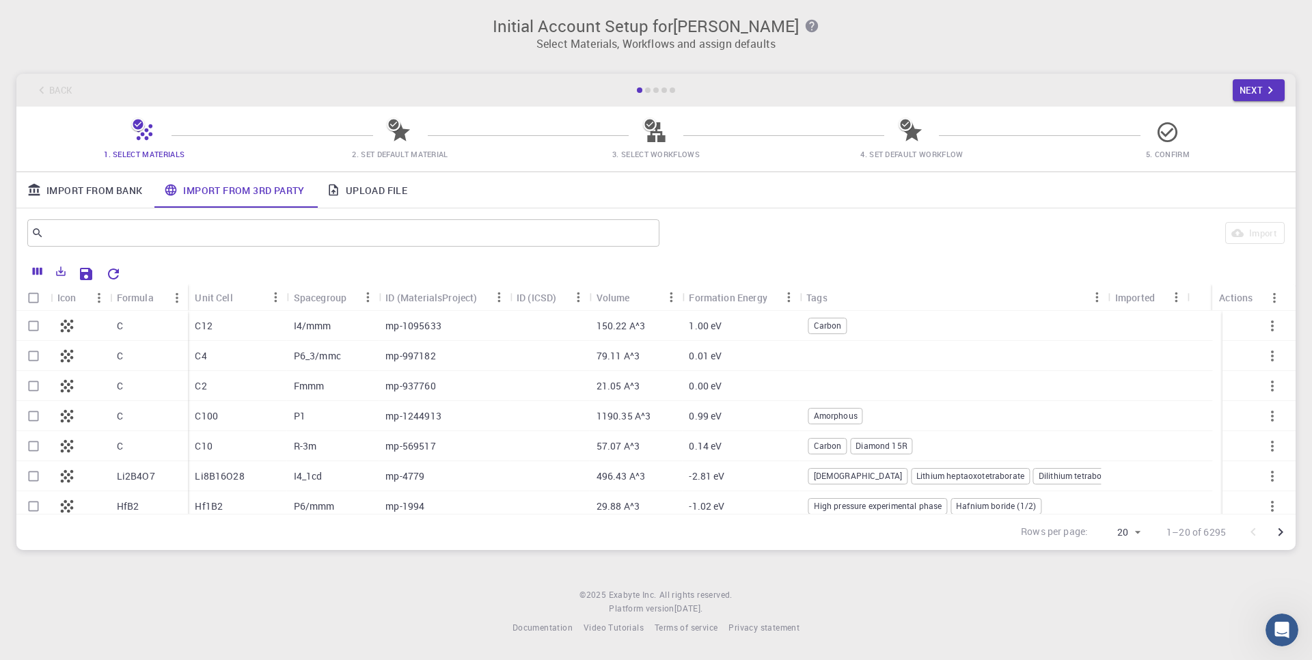
click at [133, 198] on link "Import From Bank" at bounding box center [84, 190] width 137 height 36
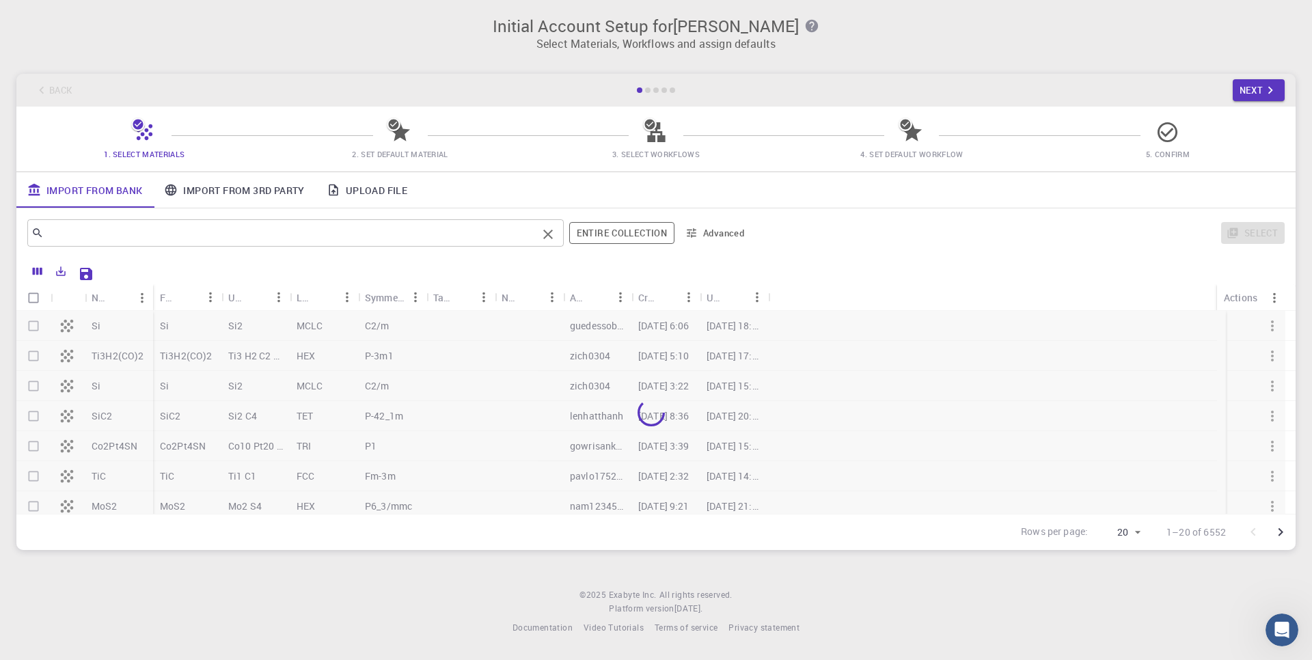
click at [123, 232] on input "text" at bounding box center [290, 232] width 493 height 19
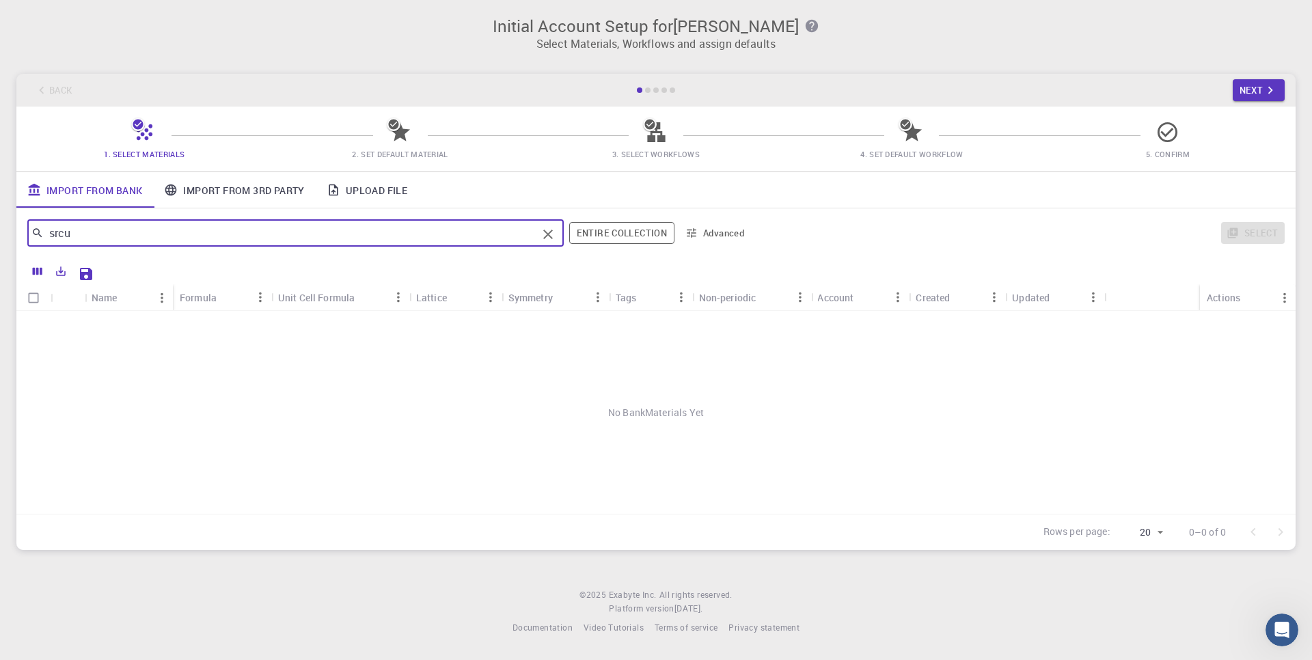
type input "src"
